Goal: Task Accomplishment & Management: Manage account settings

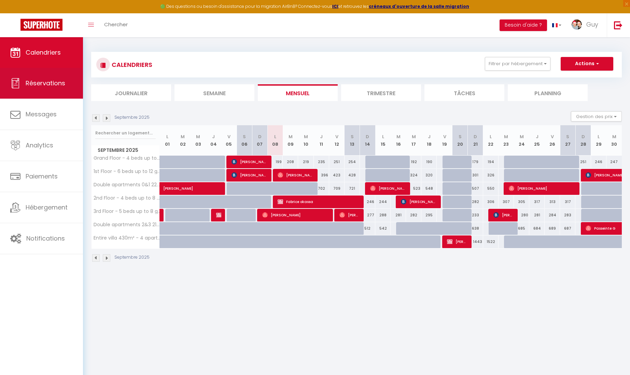
click at [34, 83] on span "Réservations" at bounding box center [46, 83] width 40 height 9
select select "not_cancelled"
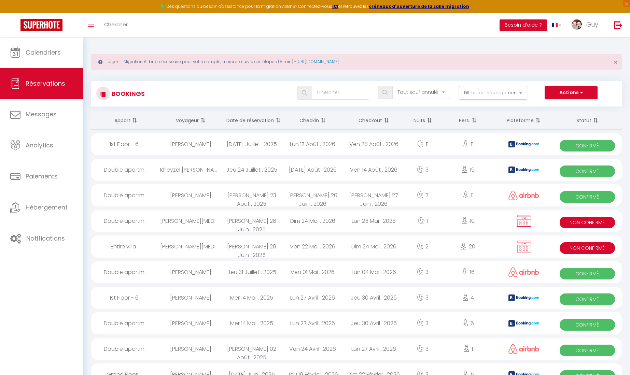
click at [261, 119] on th "Date de réservation" at bounding box center [251, 121] width 61 height 18
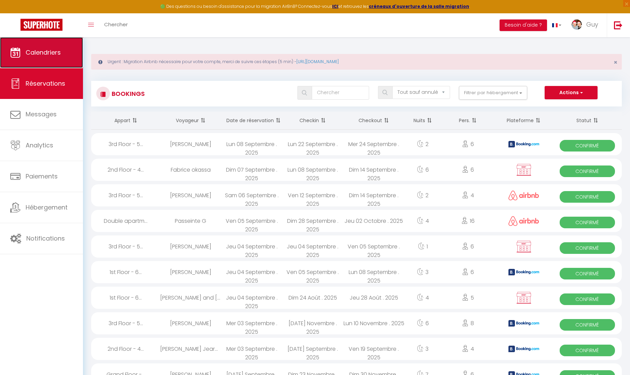
click at [39, 58] on link "Calendriers" at bounding box center [41, 52] width 83 height 31
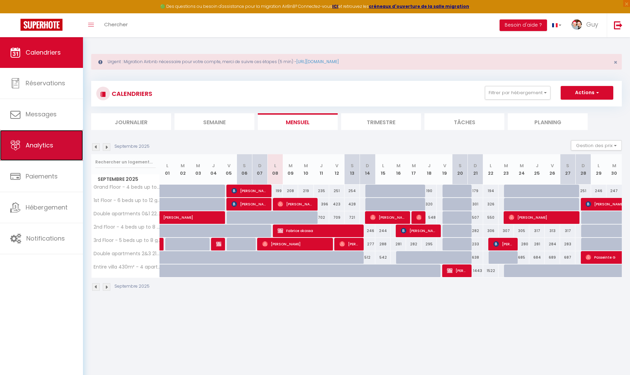
click at [46, 145] on span "Analytics" at bounding box center [40, 145] width 28 height 9
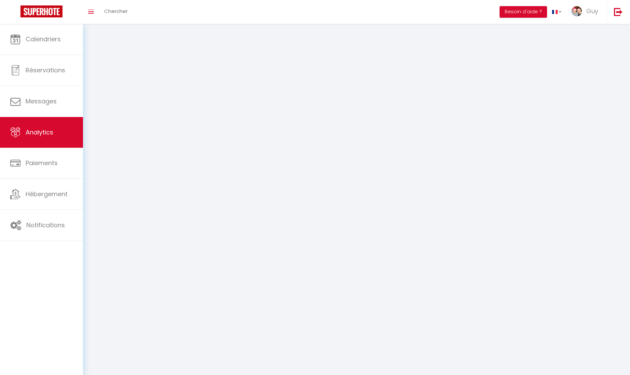
select select "2025"
select select "9"
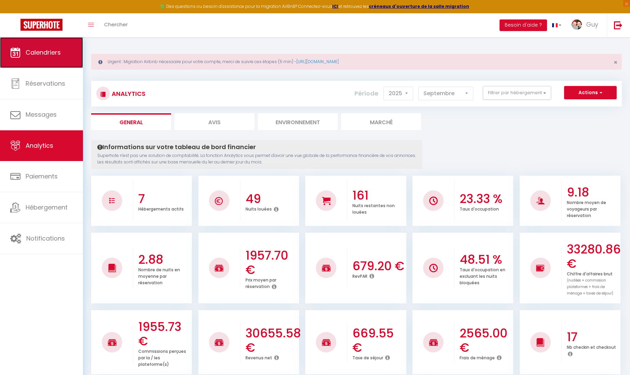
click at [44, 56] on span "Calendriers" at bounding box center [43, 52] width 35 height 9
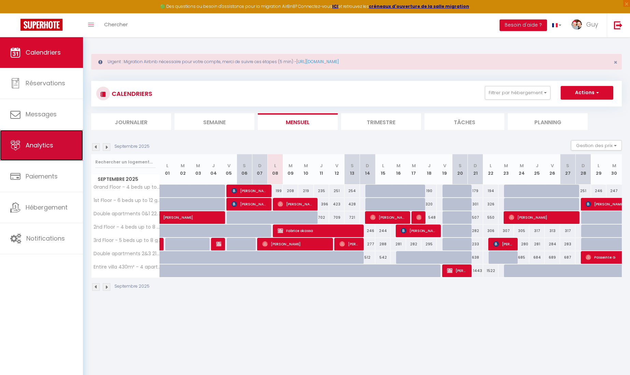
click at [41, 149] on span "Analytics" at bounding box center [40, 145] width 28 height 9
select select "2025"
select select "9"
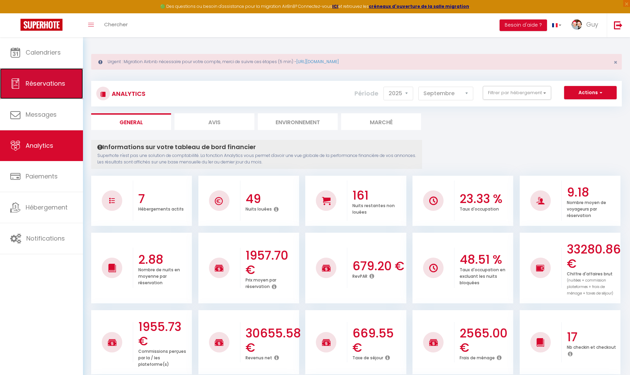
click at [39, 84] on span "Réservations" at bounding box center [46, 83] width 40 height 9
select select "not_cancelled"
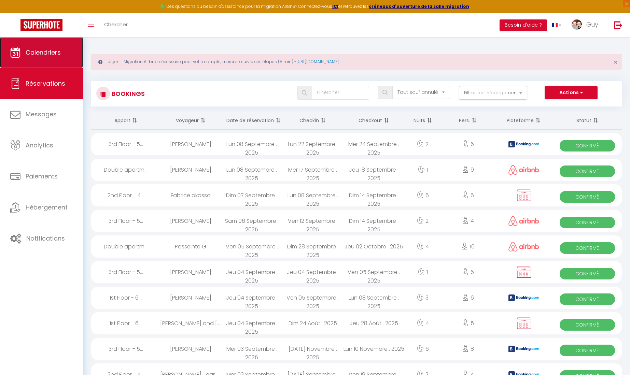
click at [46, 47] on link "Calendriers" at bounding box center [41, 52] width 83 height 31
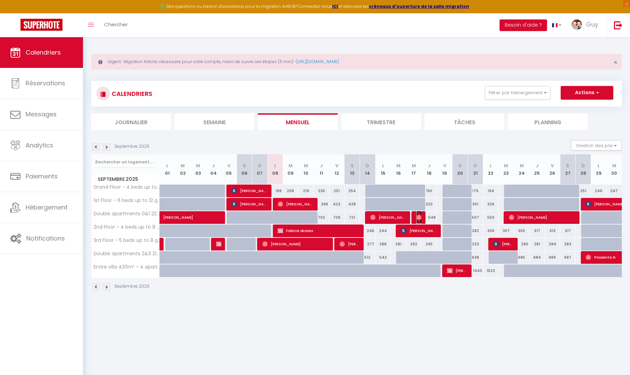
click at [417, 220] on span "[PERSON_NAME]" at bounding box center [418, 217] width 5 height 13
select select "OK"
select select "0"
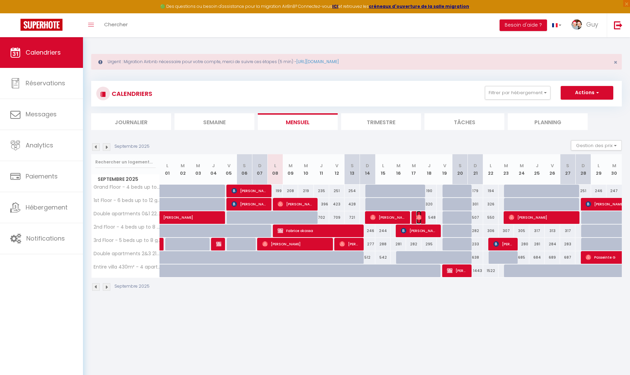
select select "1"
select select
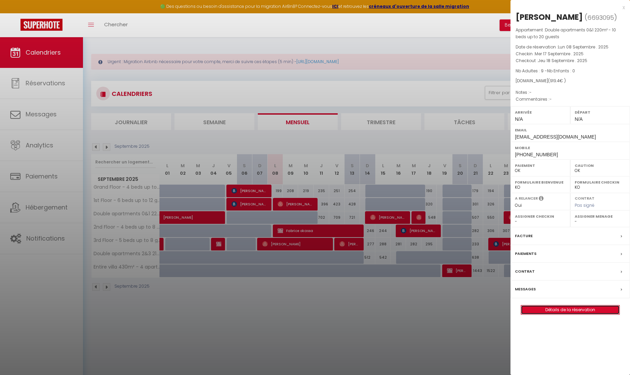
click at [574, 306] on link "Détails de la réservation" at bounding box center [570, 309] width 98 height 9
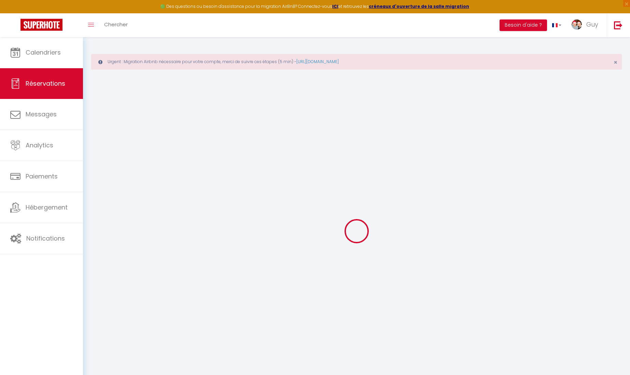
type input "[PERSON_NAME]"
type input "[EMAIL_ADDRESS][DOMAIN_NAME]"
type input "[PHONE_NUMBER]"
select select
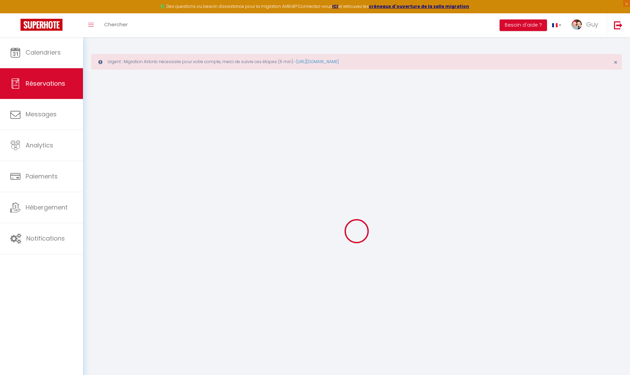
type input "32.26"
select select "25114"
select select "1"
select select
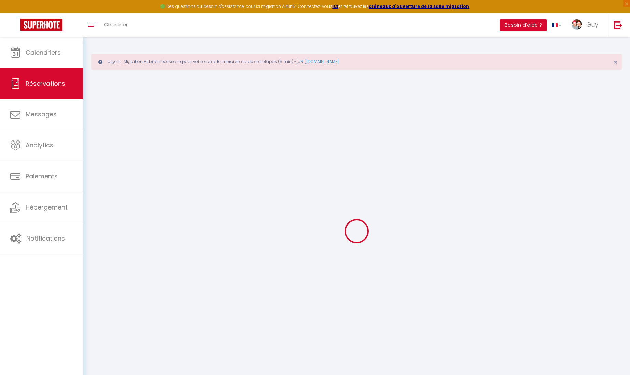
type input "9"
select select "12"
select select
type input "596"
checkbox input "false"
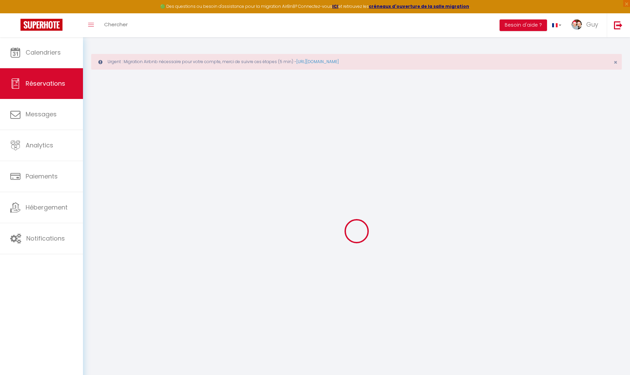
type input "0"
select select "1"
type input "0"
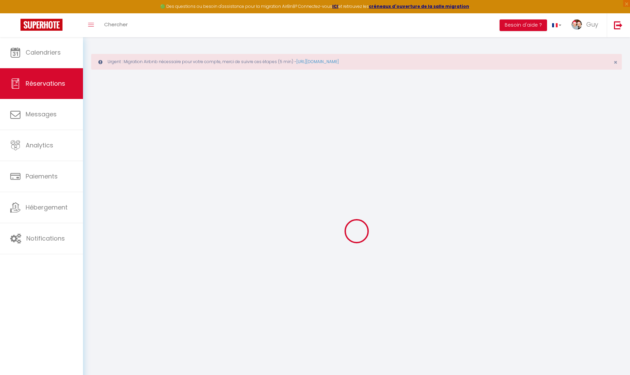
select select
select select "15"
checkbox input "false"
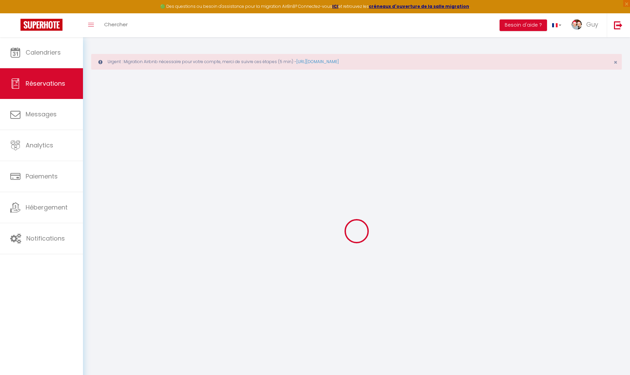
select select
checkbox input "false"
type textarea "isAutoTranslationEnabled=false user=[object Object] viewer=[object Object] head…"
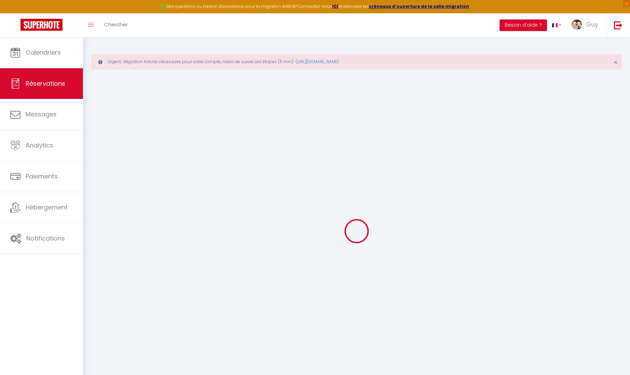
select select
checkbox input "false"
type textarea "isAutoTranslationEnabled=false user=[object Object] viewer=[object Object] head…"
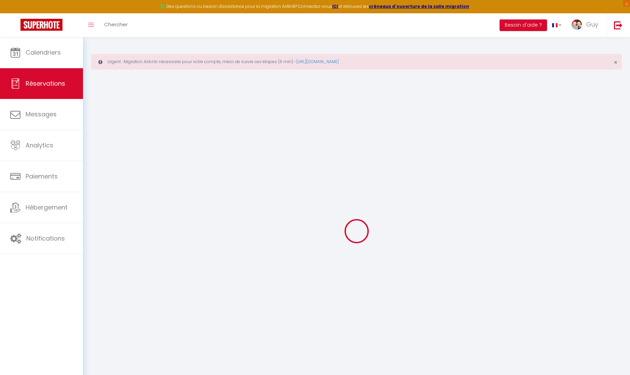
select select
type input "300"
type input "23.4"
select select
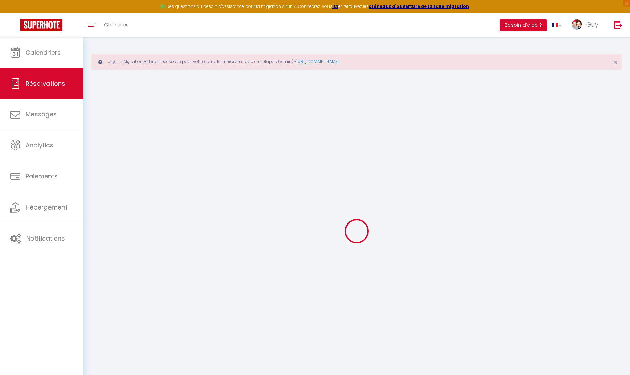
checkbox input "false"
type textarea "isAutoTranslationEnabled=false user=[object Object] viewer=[object Object] head…"
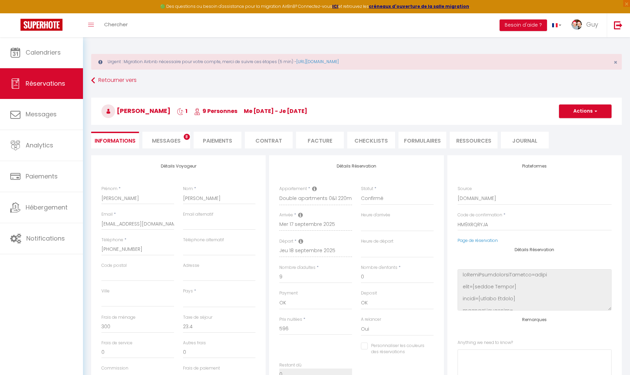
select select
checkbox input "false"
type textarea "isAutoTranslationEnabled=false user=[object Object] viewer=[object Object] head…"
select select
